Goal: Transaction & Acquisition: Obtain resource

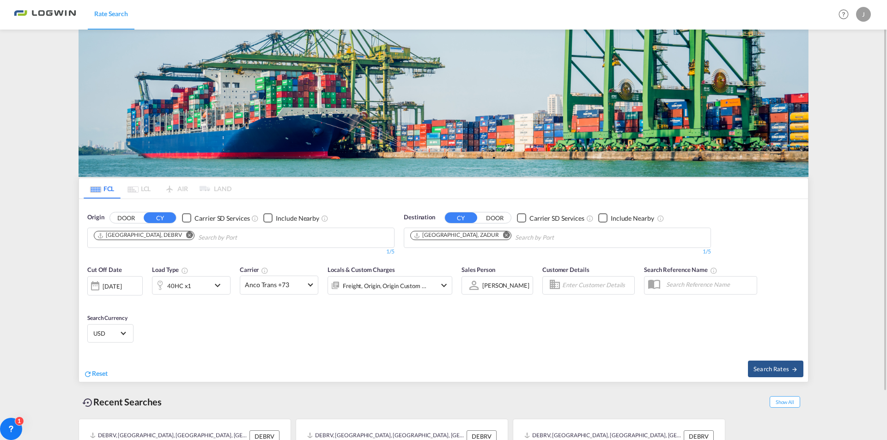
click at [503, 236] on md-icon "Remove" at bounding box center [506, 235] width 7 height 7
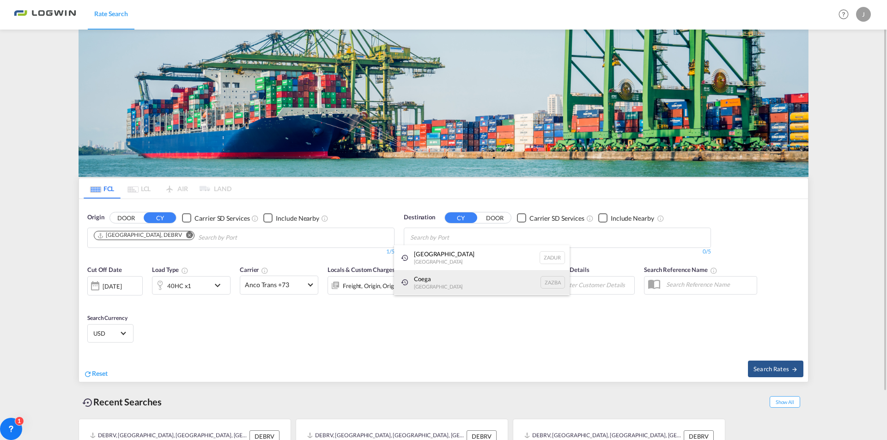
click at [432, 281] on div "Coega [GEOGRAPHIC_DATA] [GEOGRAPHIC_DATA]" at bounding box center [482, 282] width 176 height 25
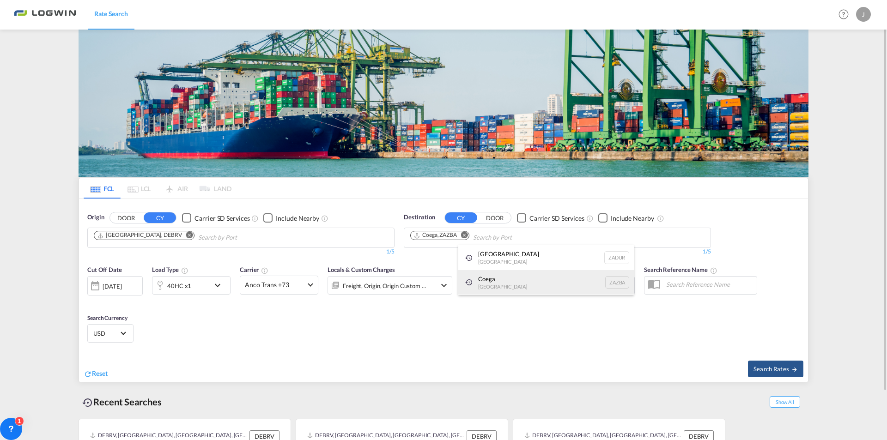
click at [493, 284] on div "Coega [GEOGRAPHIC_DATA] [GEOGRAPHIC_DATA]" at bounding box center [546, 282] width 176 height 25
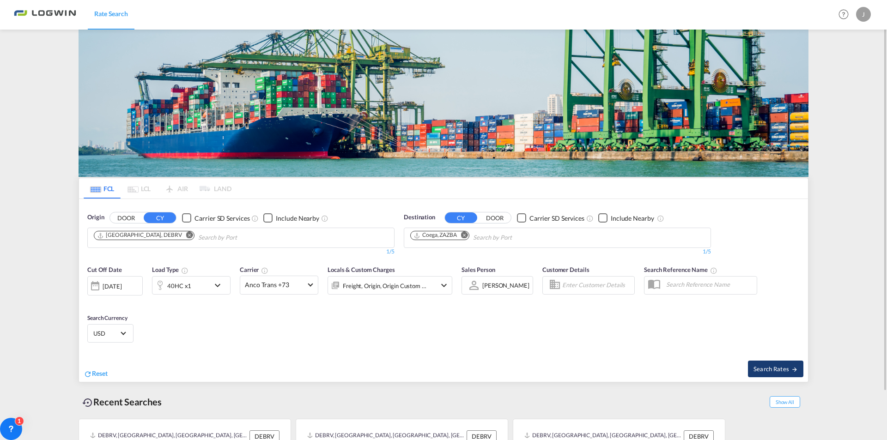
click at [774, 372] on span "Search Rates" at bounding box center [775, 368] width 44 height 7
type input "DEBRV to ZAZBA / [DATE]"
